Goal: Entertainment & Leisure: Consume media (video, audio)

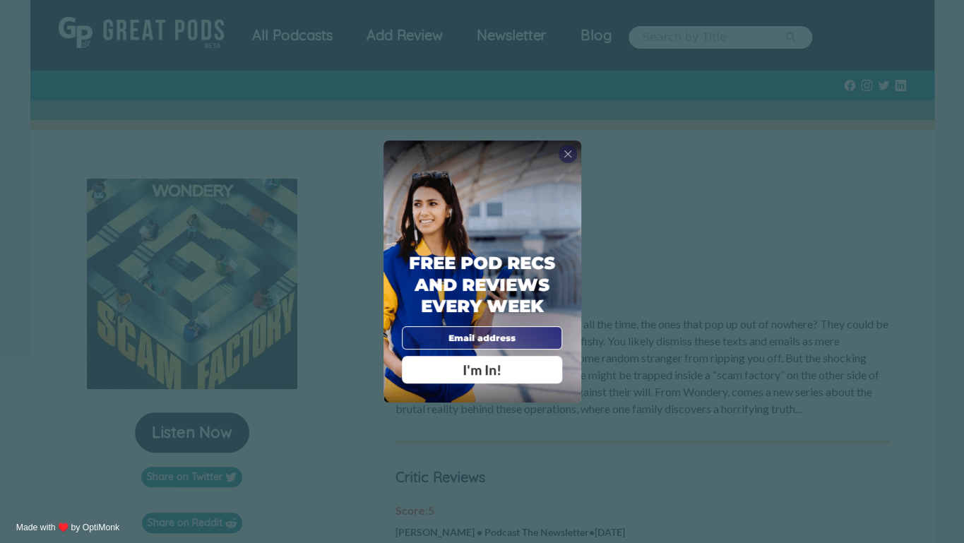
click at [525, 471] on div "X Free Pod Recs and Reviews every week I'm In! X Thanks Poddy People! See you T…" at bounding box center [482, 271] width 964 height 543
click at [566, 150] on span "X" at bounding box center [567, 154] width 8 height 13
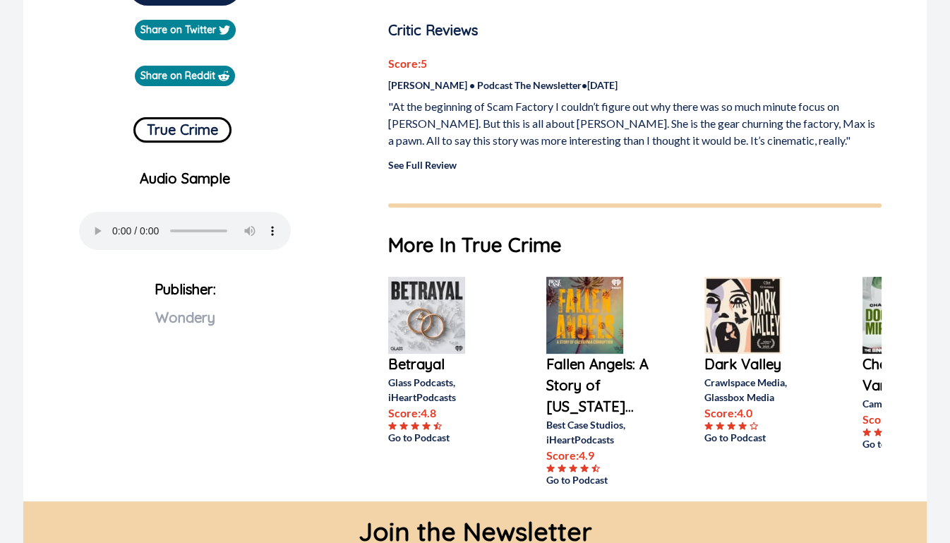
scroll to position [596, 0]
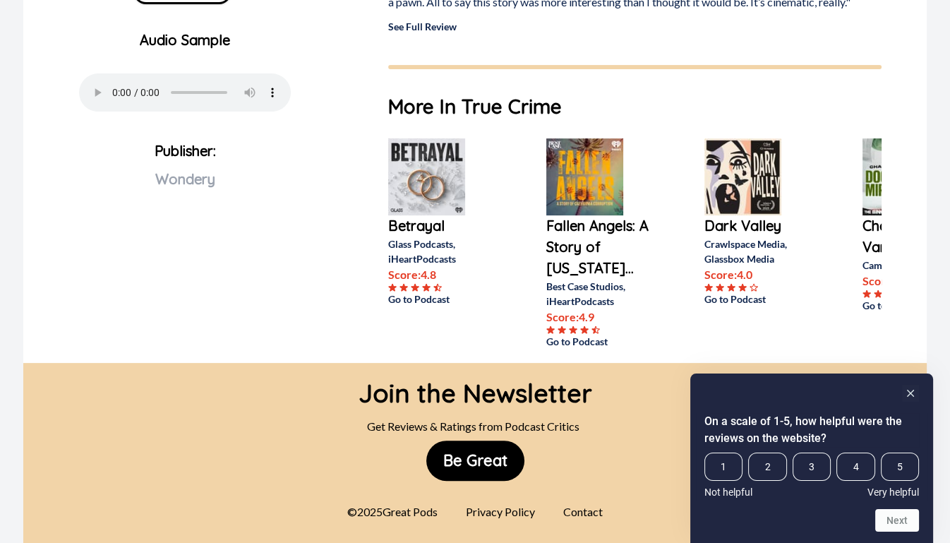
click at [575, 239] on p "Fallen Angels: A Story of [US_STATE]..." at bounding box center [602, 247] width 113 height 64
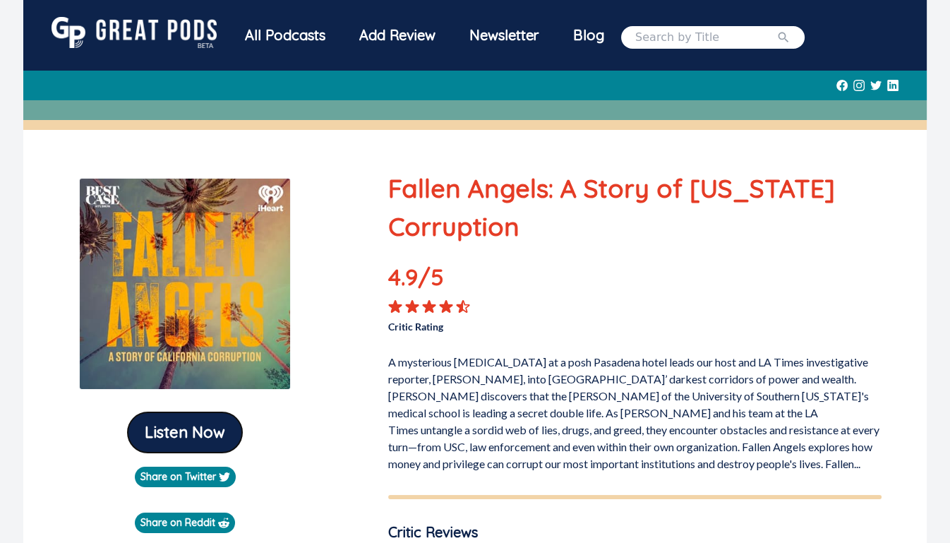
click at [205, 428] on button "Listen Now" at bounding box center [185, 432] width 114 height 40
